Goal: Find specific page/section: Find specific page/section

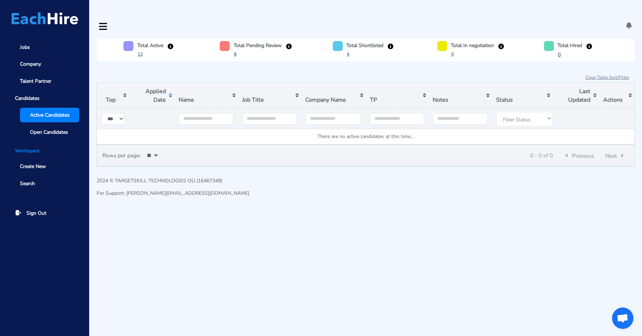
click at [52, 117] on span "Active Candidates" at bounding box center [50, 114] width 40 height 7
click at [142, 51] on u "12" at bounding box center [140, 54] width 5 height 6
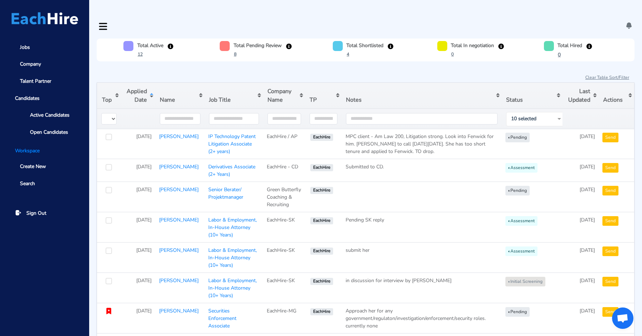
click at [142, 83] on button "Sort table by Applied Date in ascending order" at bounding box center [138, 96] width 35 height 26
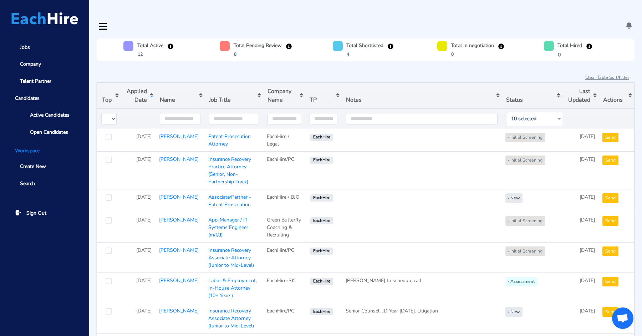
click at [143, 83] on button "Sort table by Applied Date in descending order" at bounding box center [138, 96] width 35 height 26
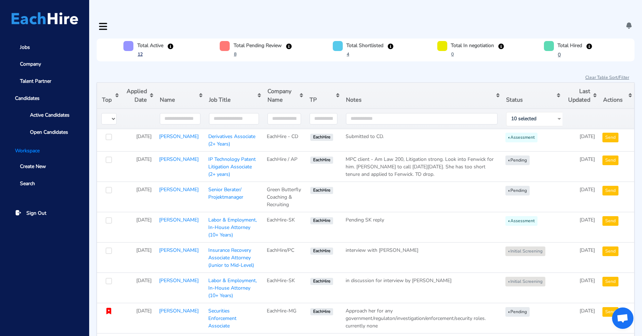
click at [141, 51] on u "12" at bounding box center [140, 54] width 5 height 6
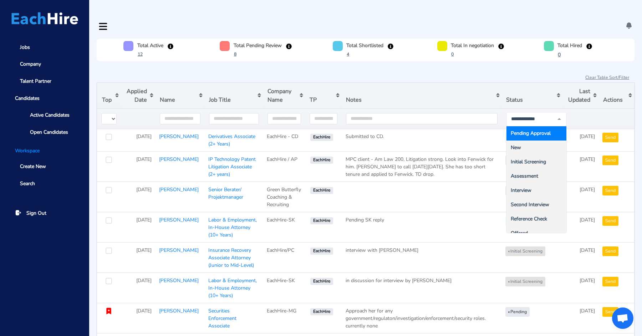
click at [526, 130] on span "Pending Approval" at bounding box center [531, 133] width 40 height 7
click at [486, 83] on button "Sort table by Notes in descending order" at bounding box center [422, 96] width 160 height 26
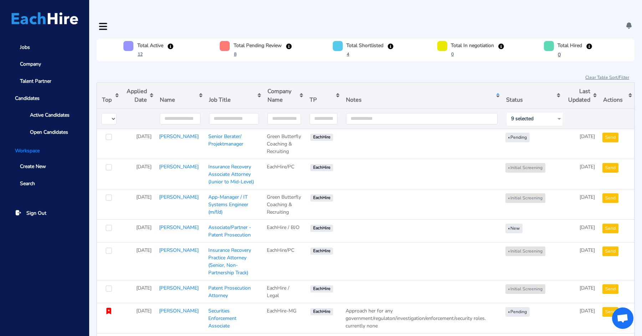
click at [521, 112] on div "9 selected" at bounding box center [536, 119] width 61 height 14
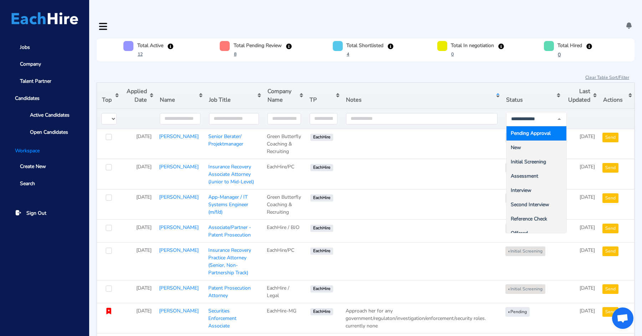
click at [530, 130] on span "Pending Approval" at bounding box center [531, 133] width 40 height 7
click at [532, 141] on span "New" at bounding box center [537, 148] width 60 height 14
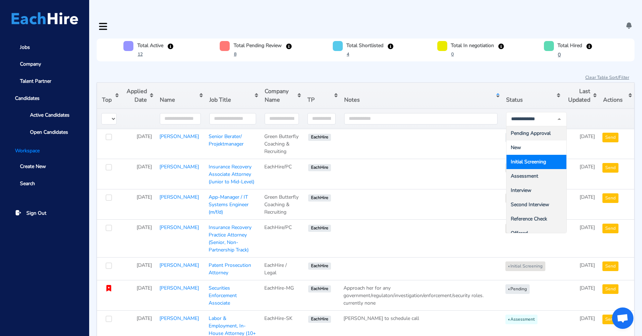
click at [532, 155] on span "Initial Screening" at bounding box center [537, 162] width 60 height 14
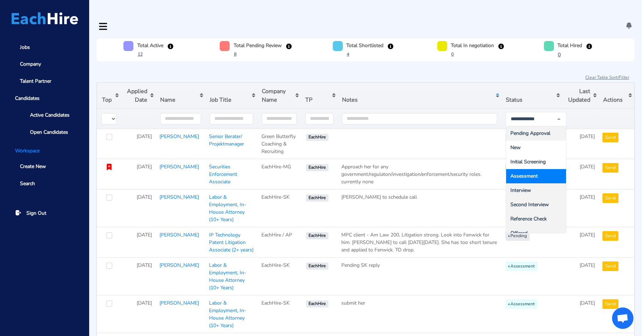
click at [532, 173] on span "Assessment" at bounding box center [524, 176] width 27 height 7
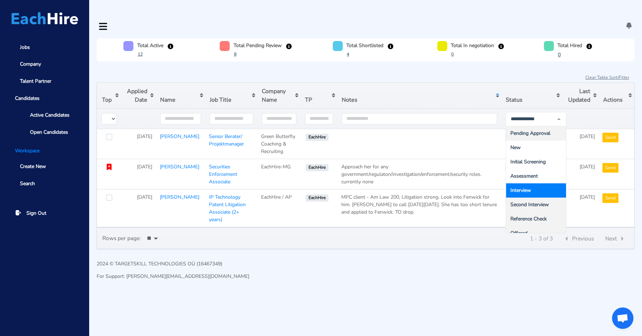
click at [532, 183] on span "Interview" at bounding box center [536, 190] width 60 height 14
click at [533, 201] on span "Second Interview" at bounding box center [530, 204] width 39 height 7
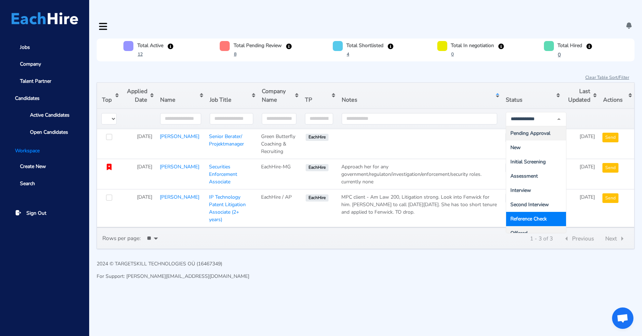
click at [533, 215] on span "Reference Check" at bounding box center [529, 218] width 36 height 7
click at [400, 266] on html "Jobs Company Talent Partner Candidates Active Candidates Open Candidates Worksp…" at bounding box center [321, 146] width 642 height 293
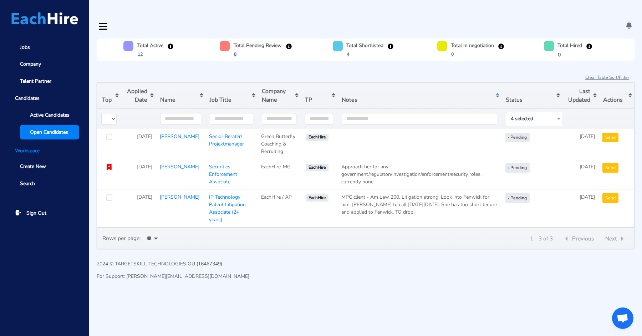
click at [42, 137] on link "Open Candidates" at bounding box center [49, 132] width 59 height 15
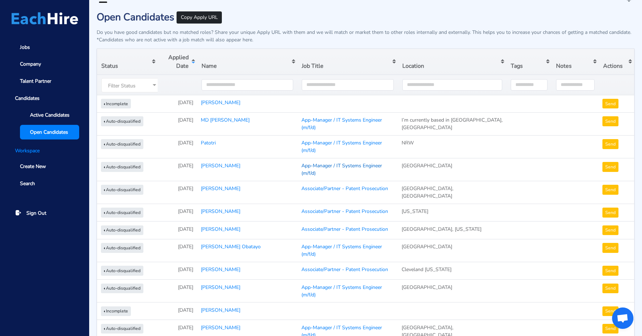
scroll to position [27, 0]
click at [217, 99] on link "[PERSON_NAME]" at bounding box center [221, 102] width 40 height 7
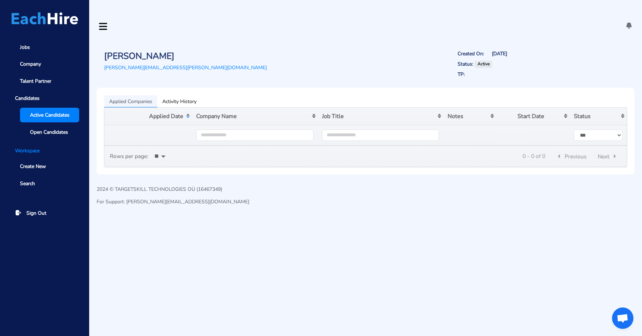
click at [55, 117] on span "Active Candidates" at bounding box center [50, 114] width 40 height 7
